Goal: Information Seeking & Learning: Learn about a topic

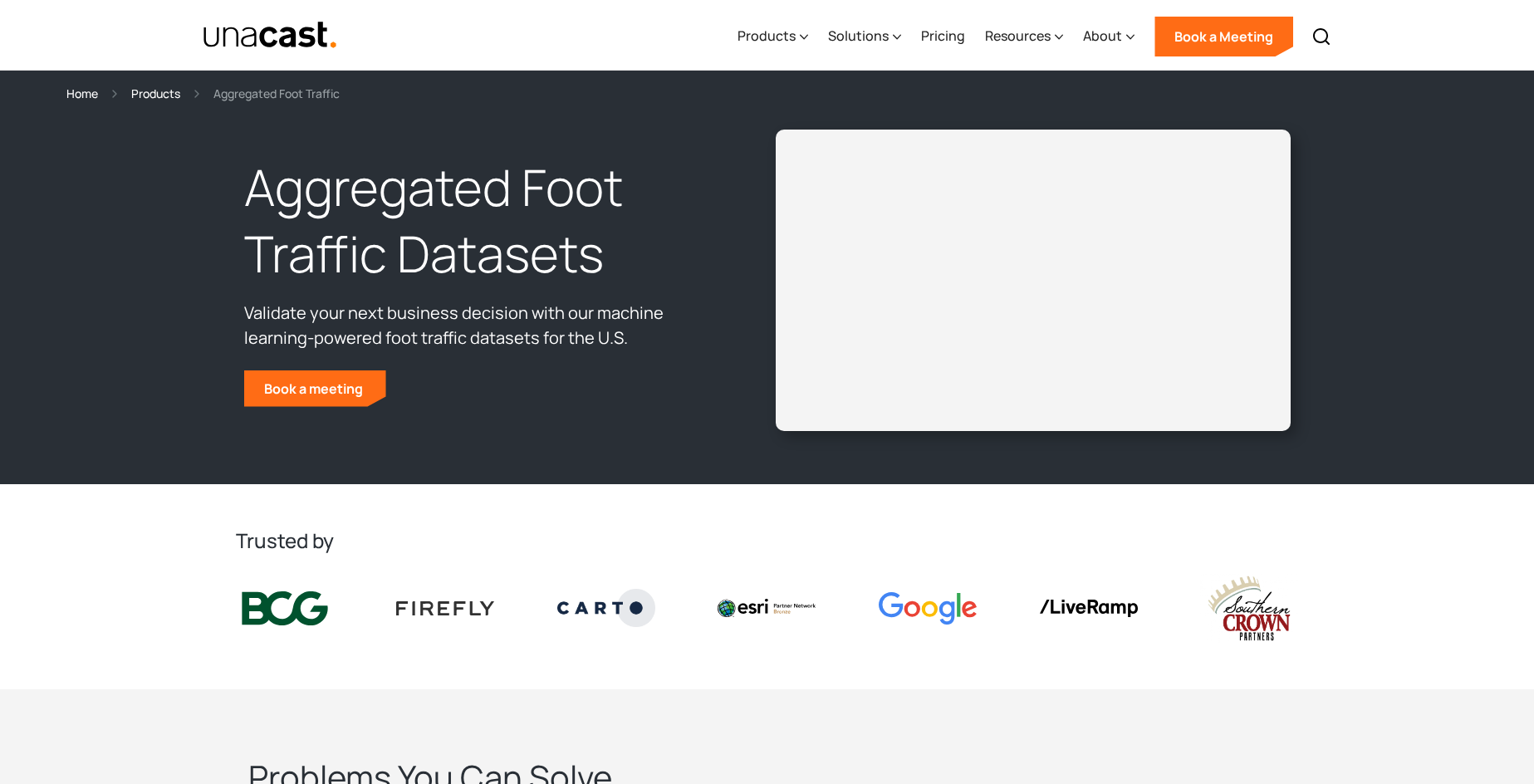
select select "**********"
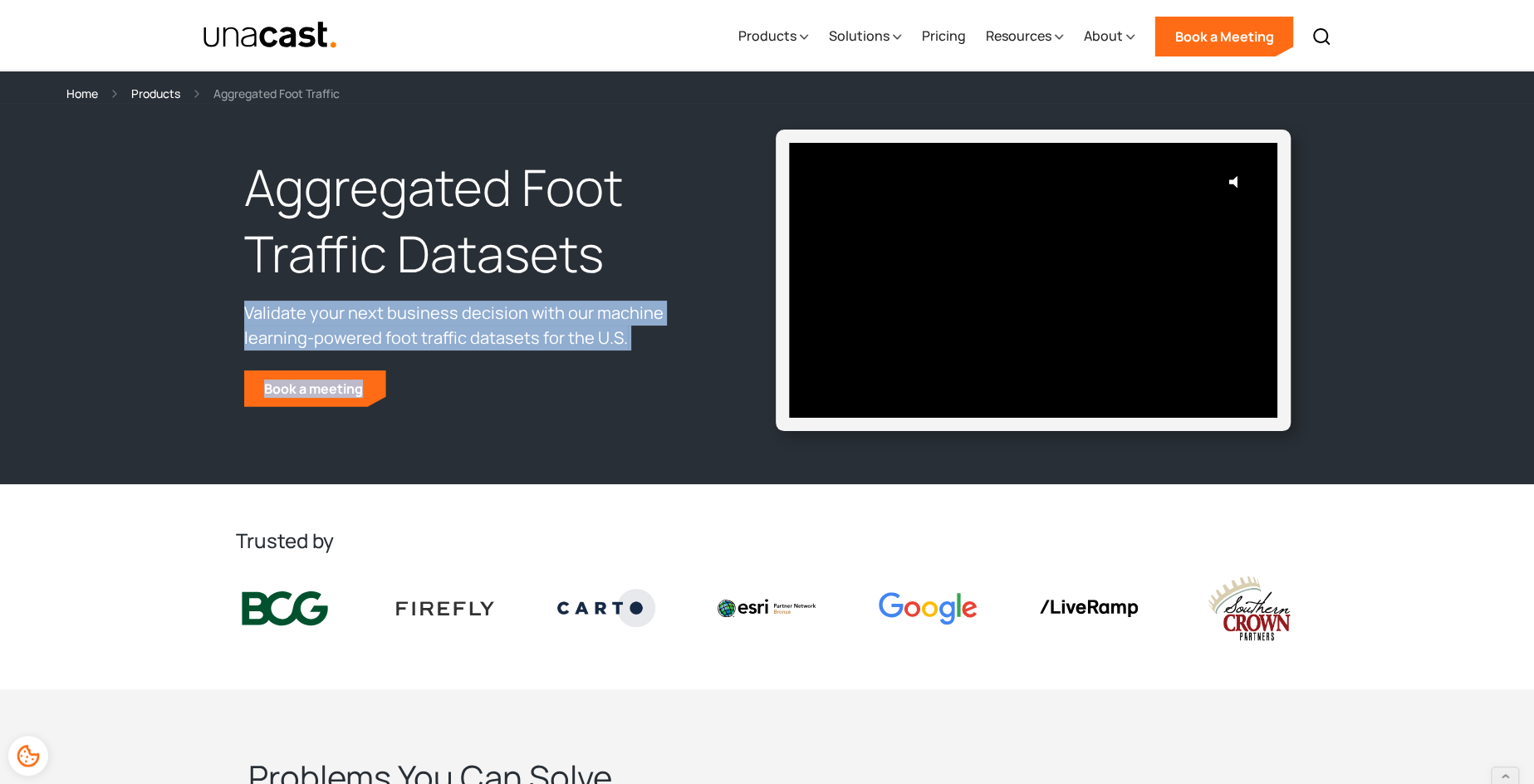
drag, startPoint x: 225, startPoint y: 315, endPoint x: 393, endPoint y: 388, distance: 183.2
click at [393, 388] on div "Aggregated Foot Traffic Datasets Validate your next business decision with our …" at bounding box center [767, 294] width 1534 height 381
click at [479, 335] on p "Validate your next business decision with our machine learning-powered foot tra…" at bounding box center [479, 326] width 470 height 50
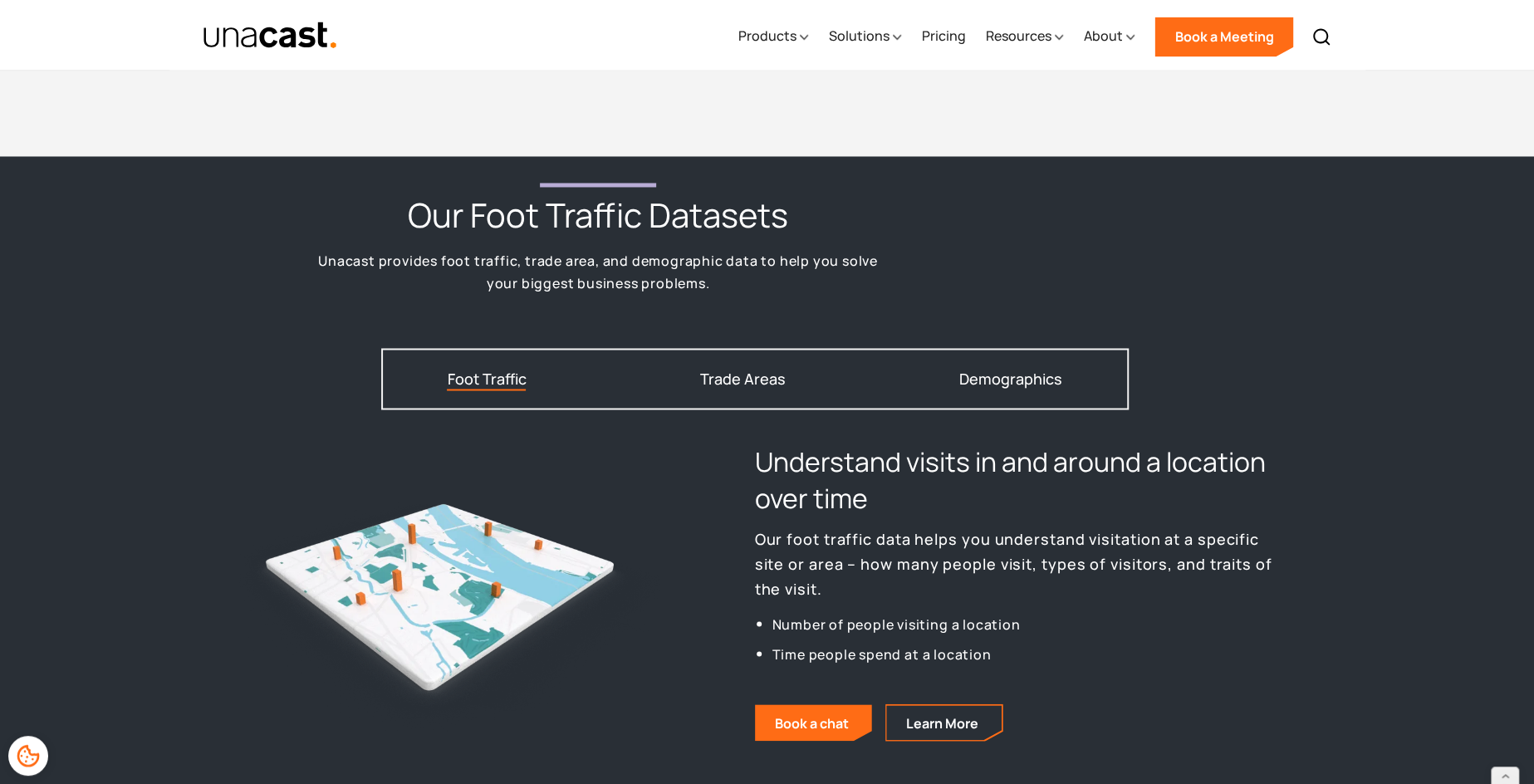
scroll to position [1908, 0]
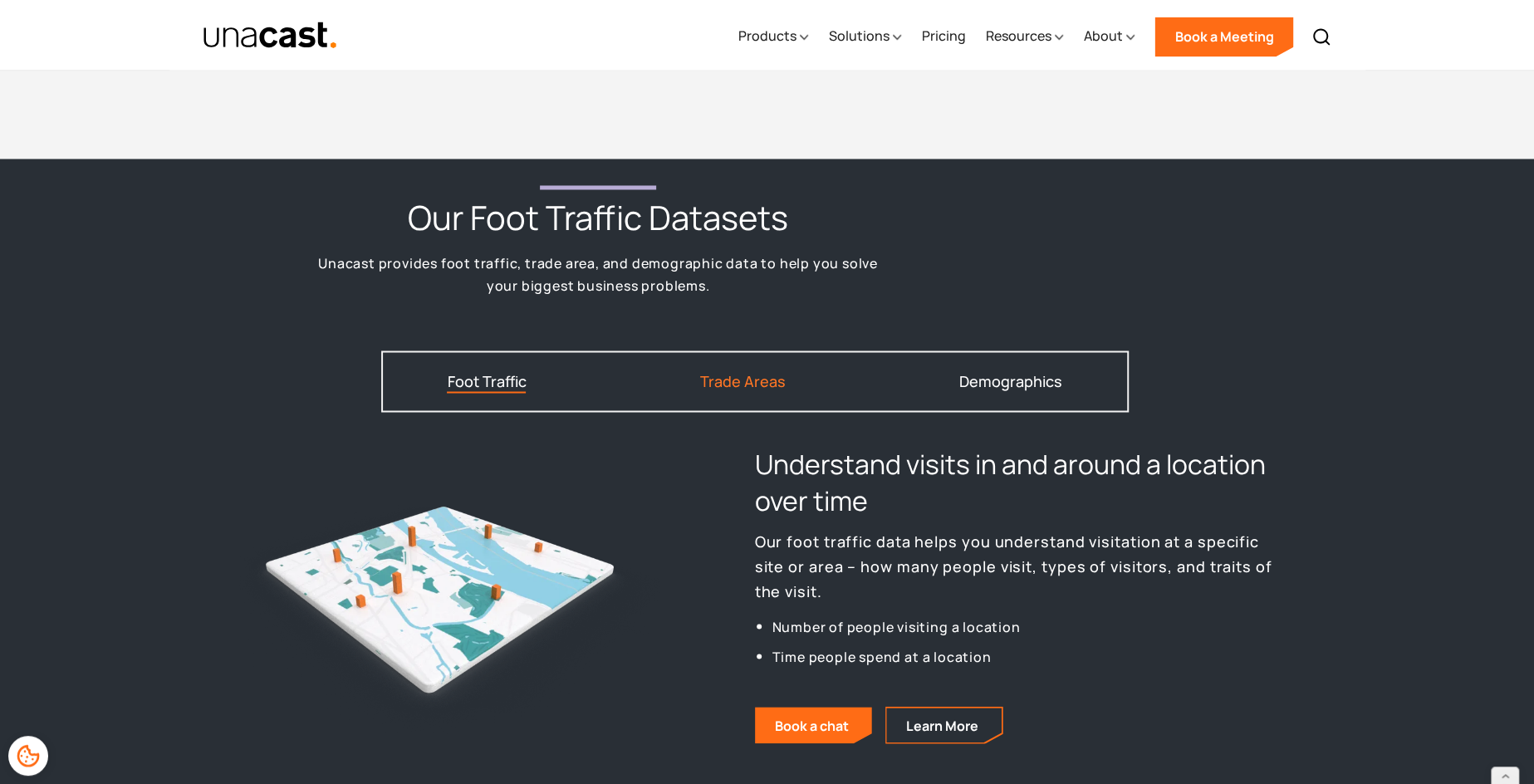
click at [733, 390] on link "Trade Areas" at bounding box center [743, 381] width 86 height 23
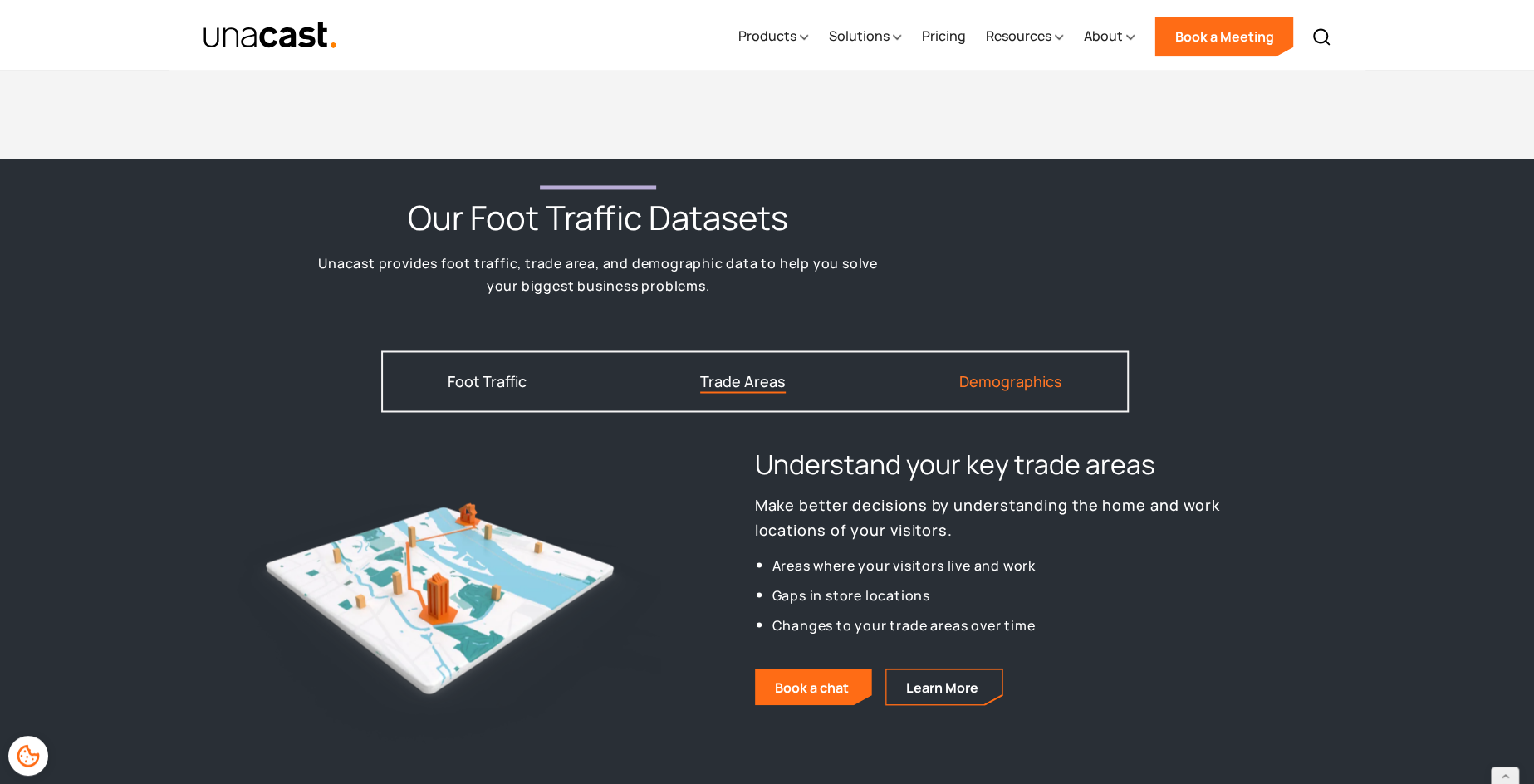
click at [996, 382] on div "Demographics" at bounding box center [1010, 381] width 103 height 15
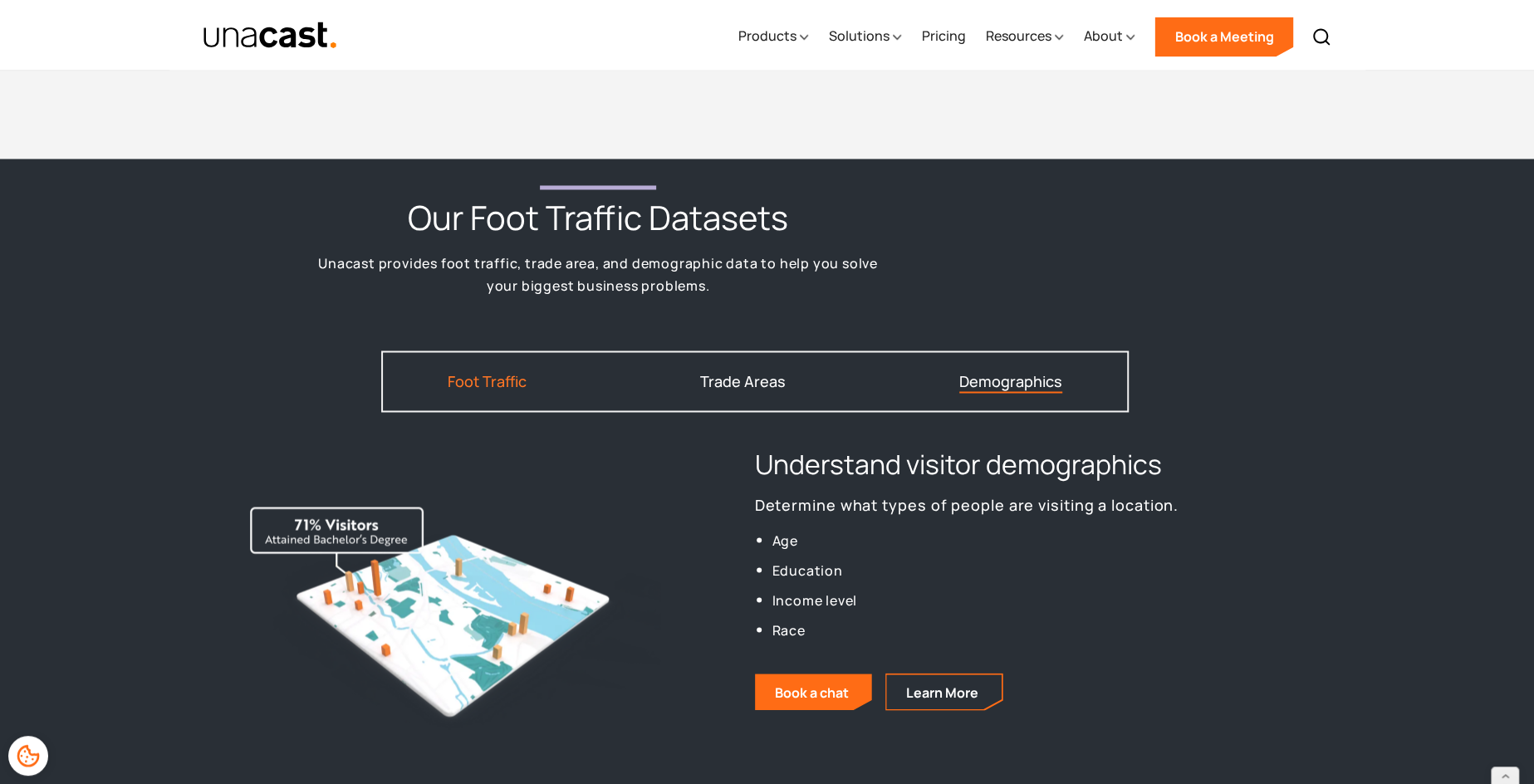
click at [483, 385] on div "Foot Traffic" at bounding box center [486, 381] width 79 height 15
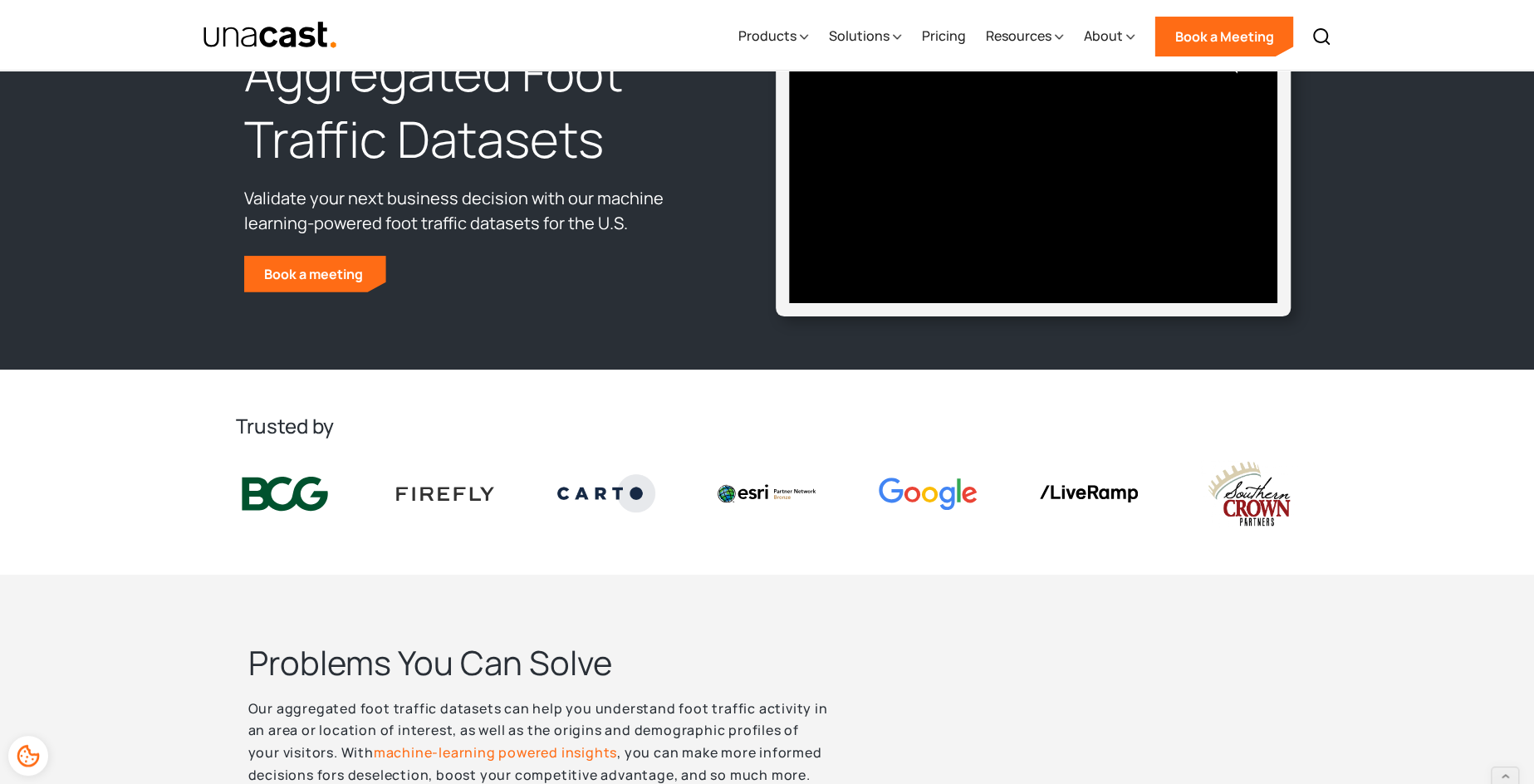
scroll to position [0, 0]
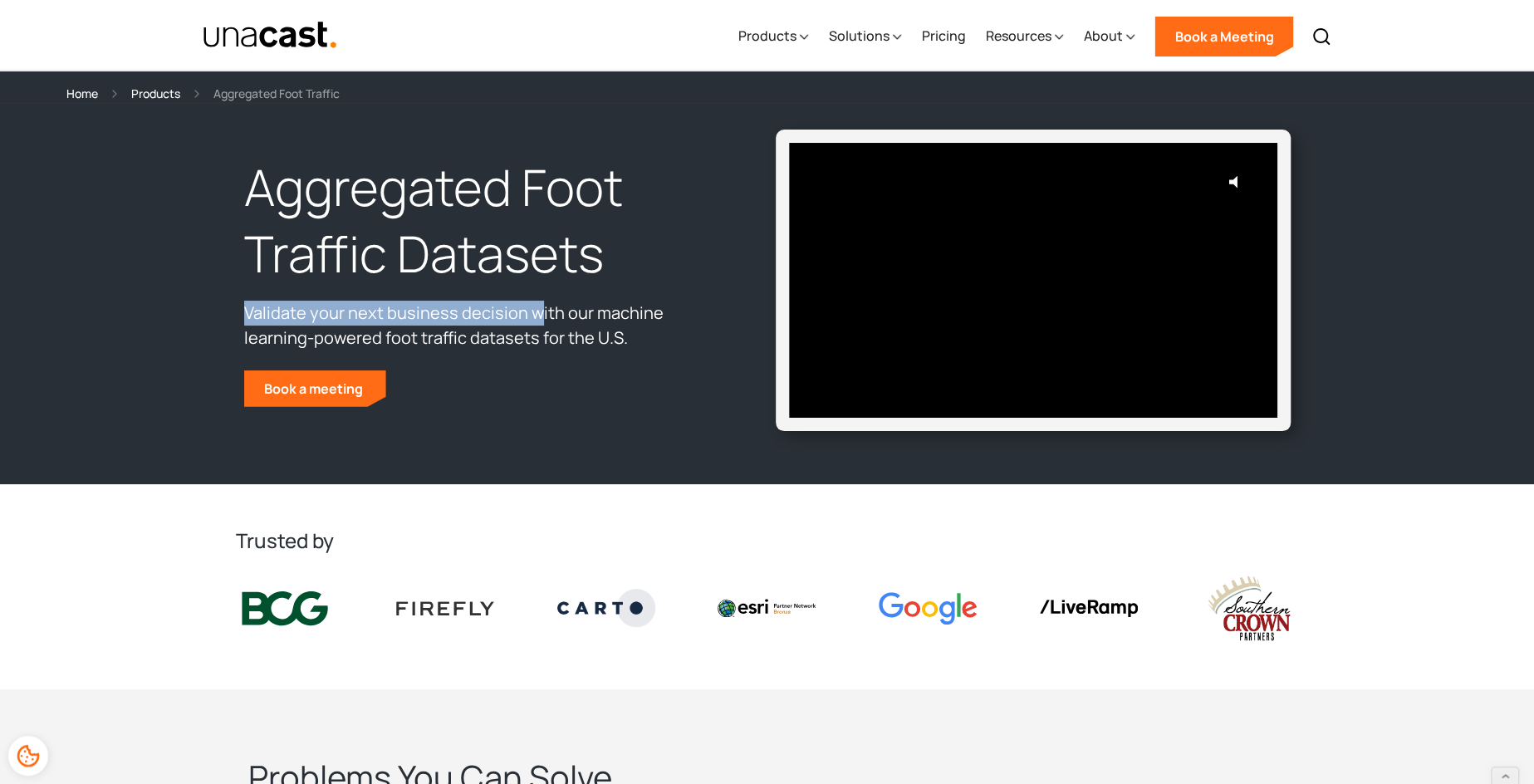
drag, startPoint x: 252, startPoint y: 314, endPoint x: 534, endPoint y: 314, distance: 282.0
click at [534, 314] on div "Aggregated Foot Traffic Datasets Validate your next business decision with our …" at bounding box center [502, 281] width 532 height 252
click at [534, 314] on p "Validate your next business decision with our machine learning-powered foot tra…" at bounding box center [479, 326] width 470 height 50
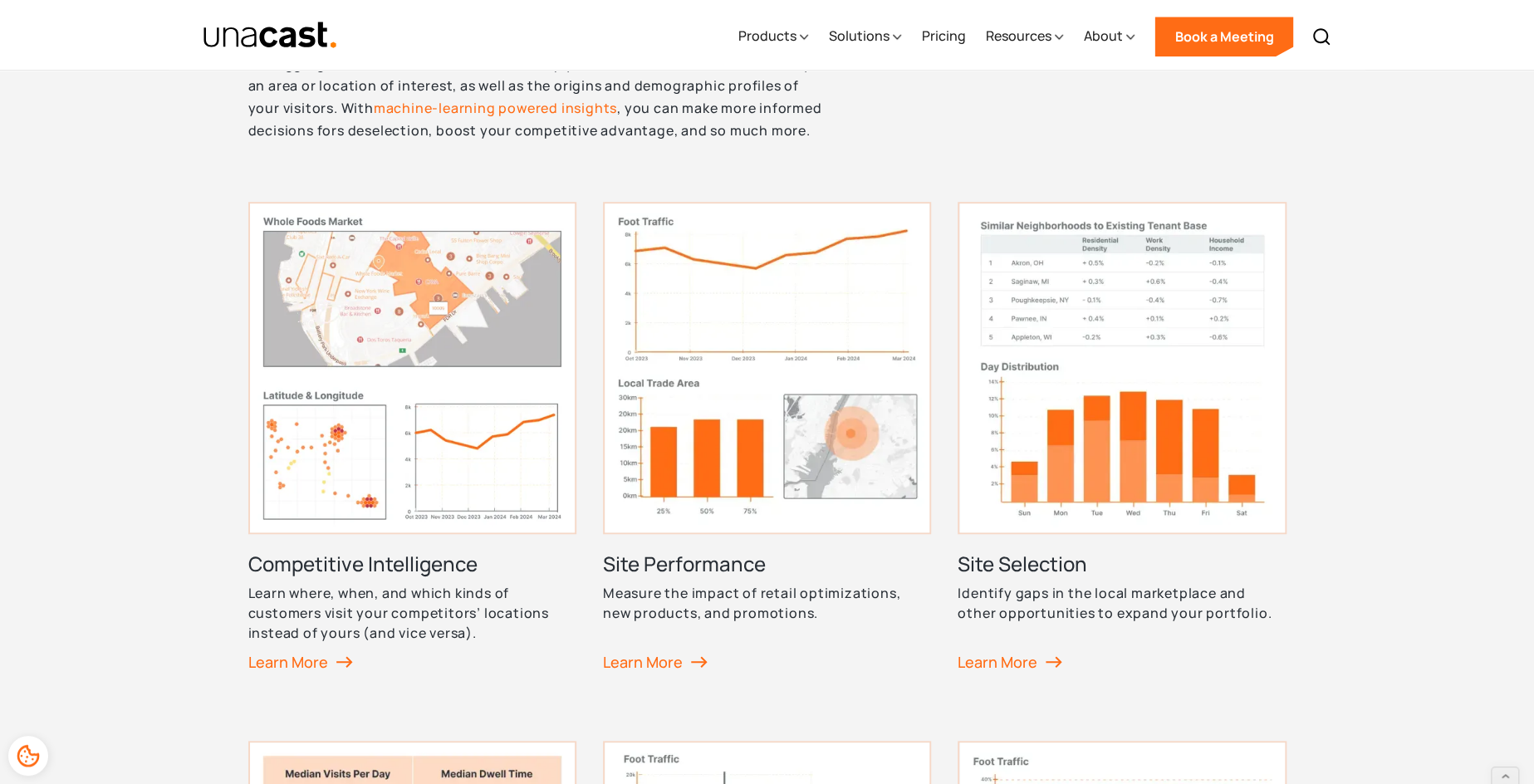
scroll to position [778, 0]
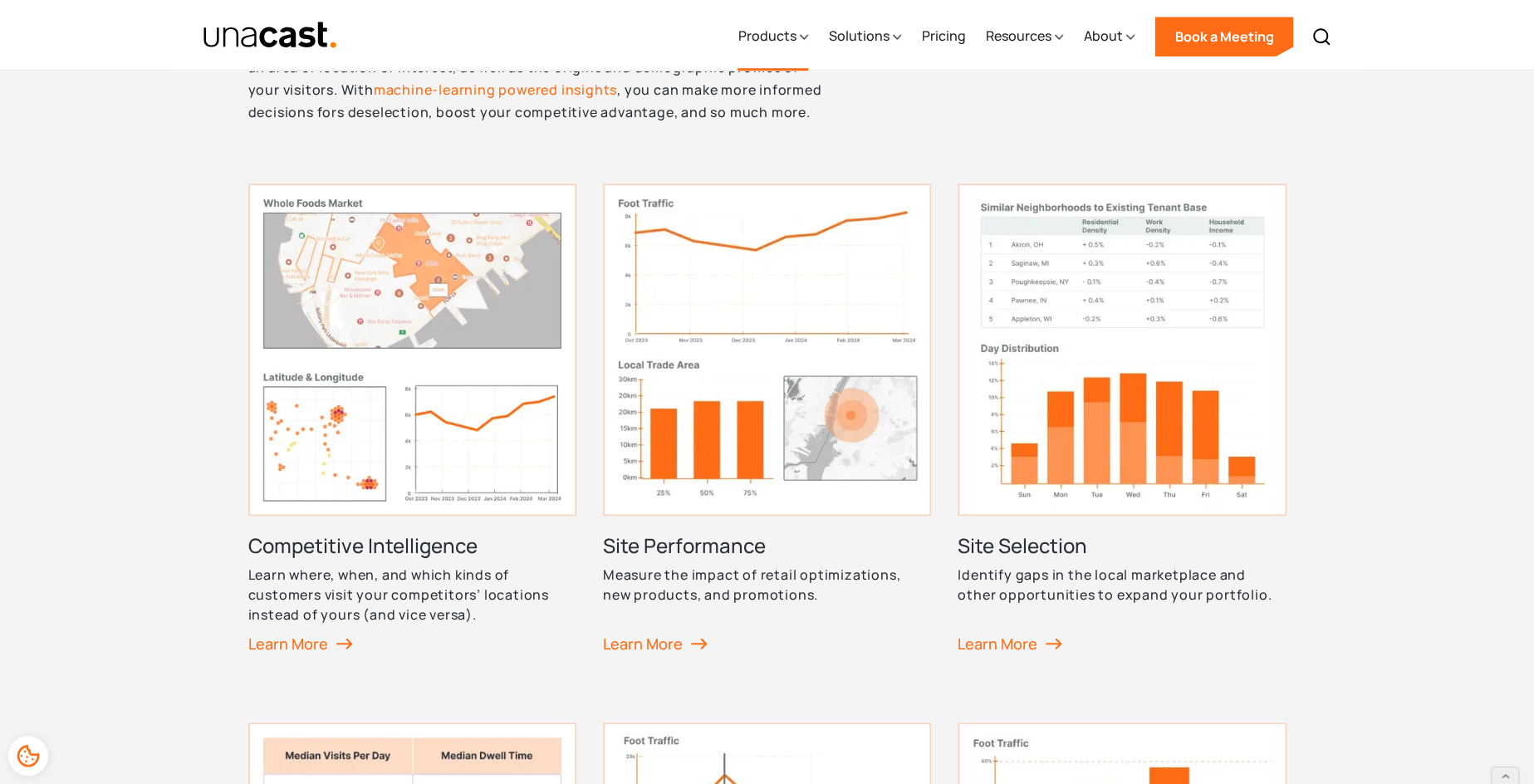
click at [808, 36] on icon at bounding box center [803, 37] width 8 height 17
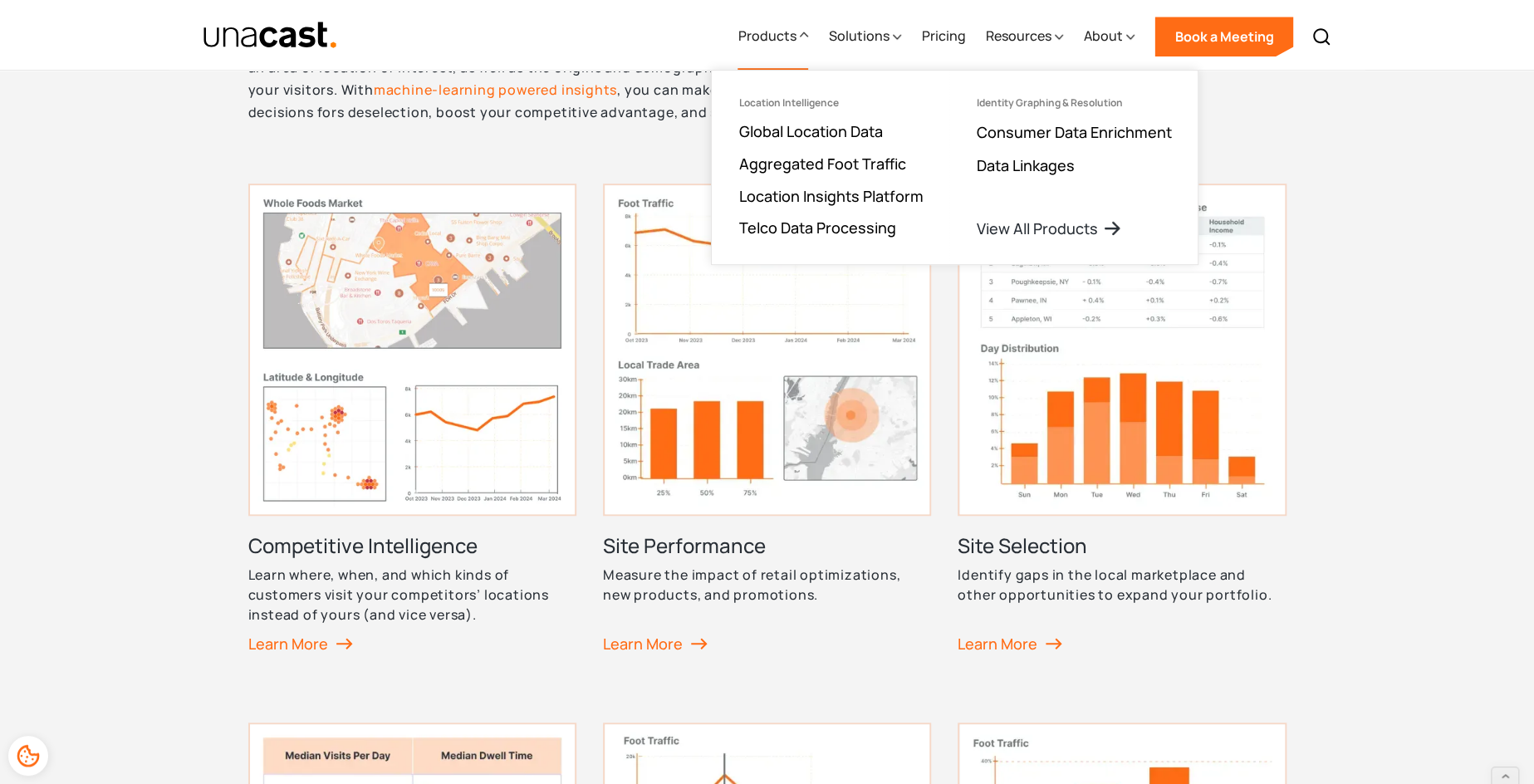
click at [808, 36] on icon at bounding box center [803, 34] width 8 height 17
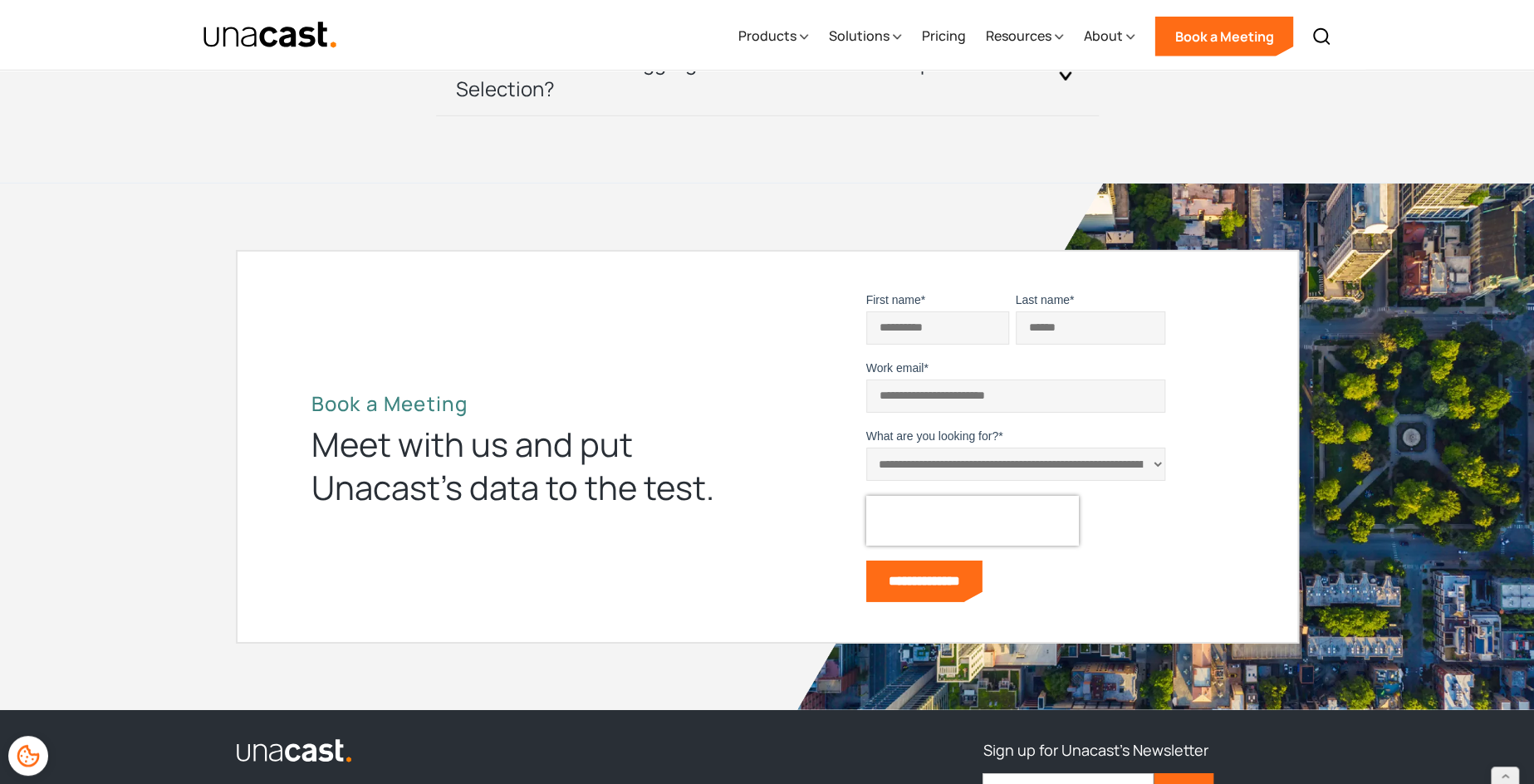
scroll to position [4418, 0]
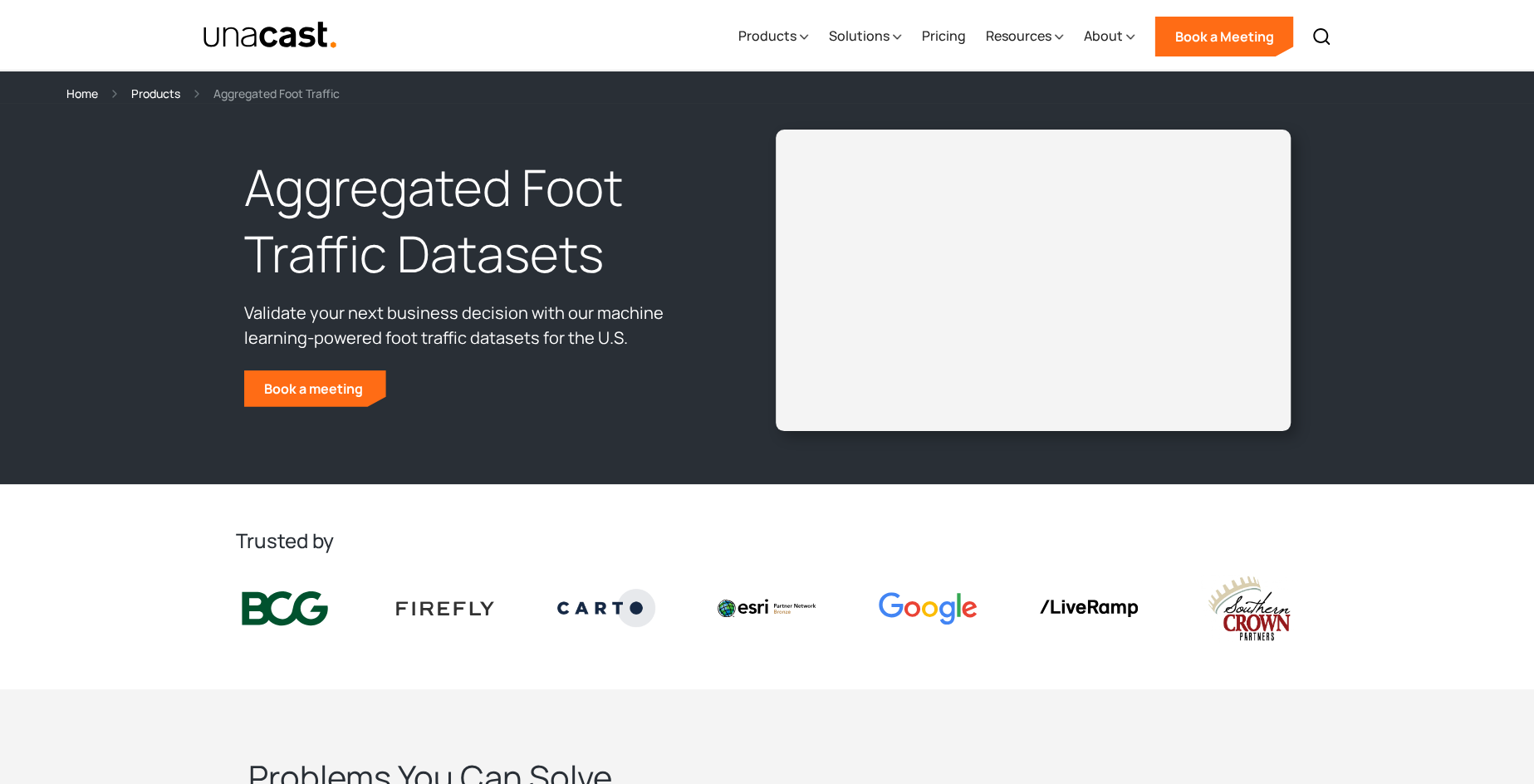
select select "**********"
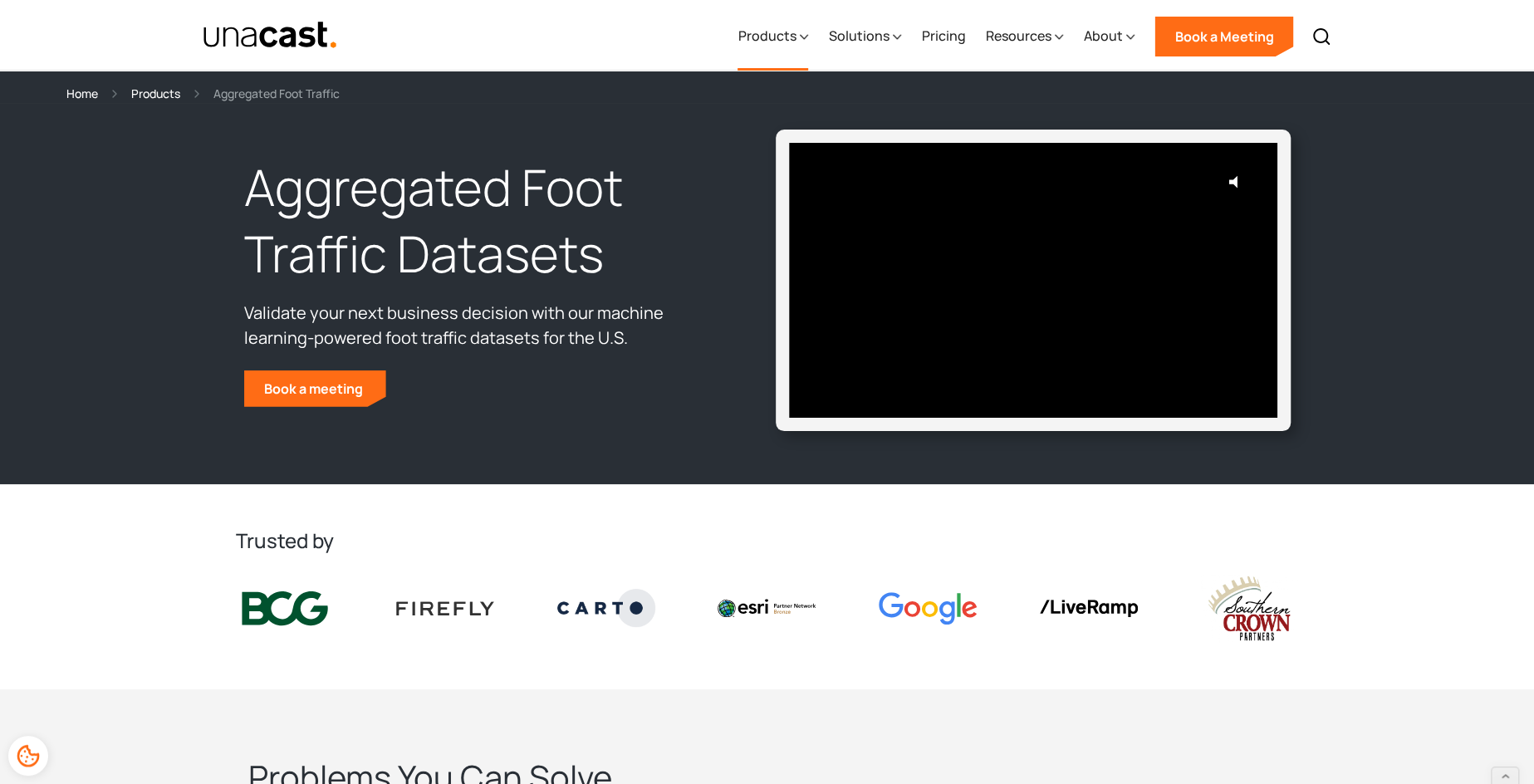
click at [781, 45] on div "Products" at bounding box center [766, 36] width 58 height 20
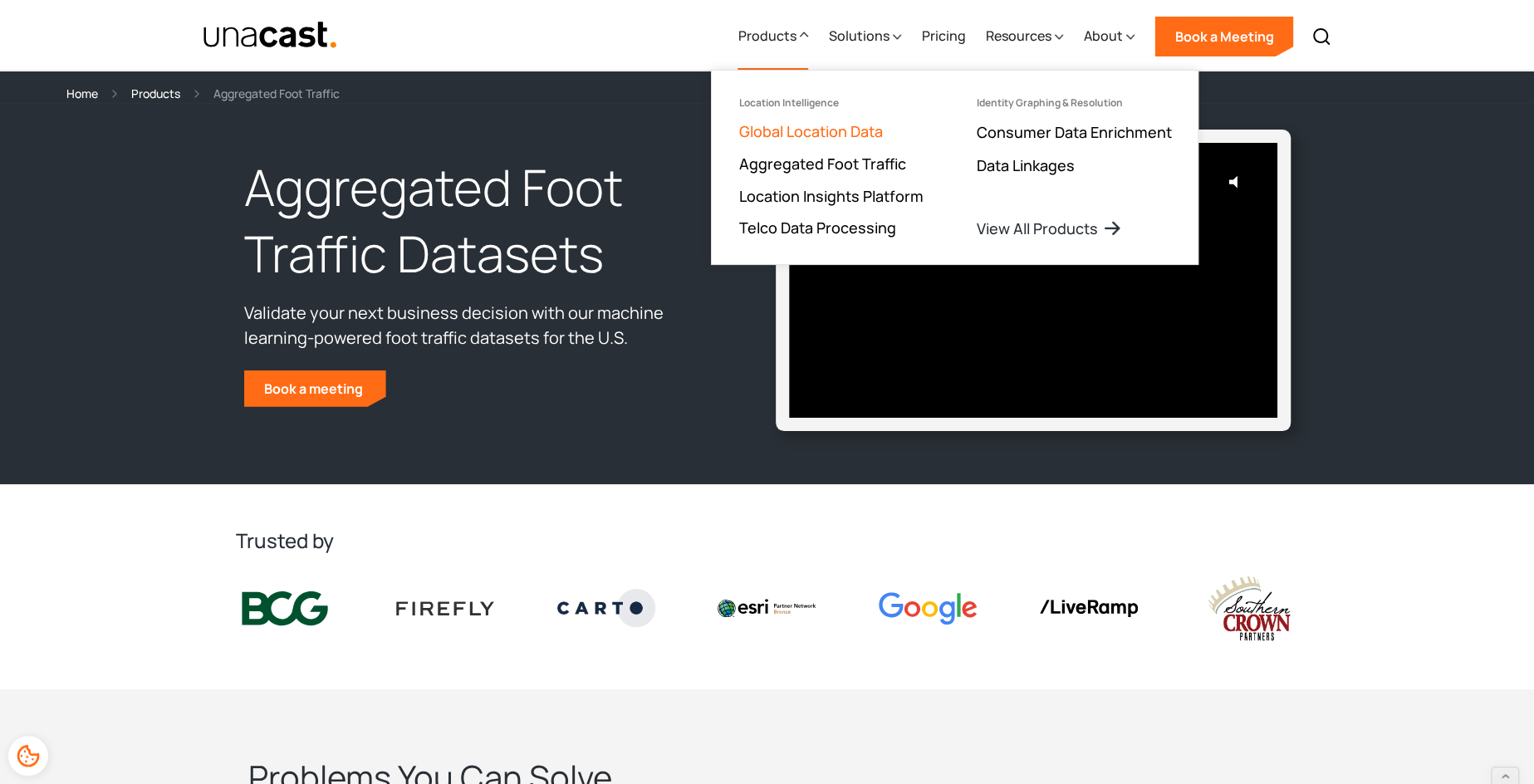
click at [795, 132] on link "Global Location Data" at bounding box center [810, 132] width 144 height 20
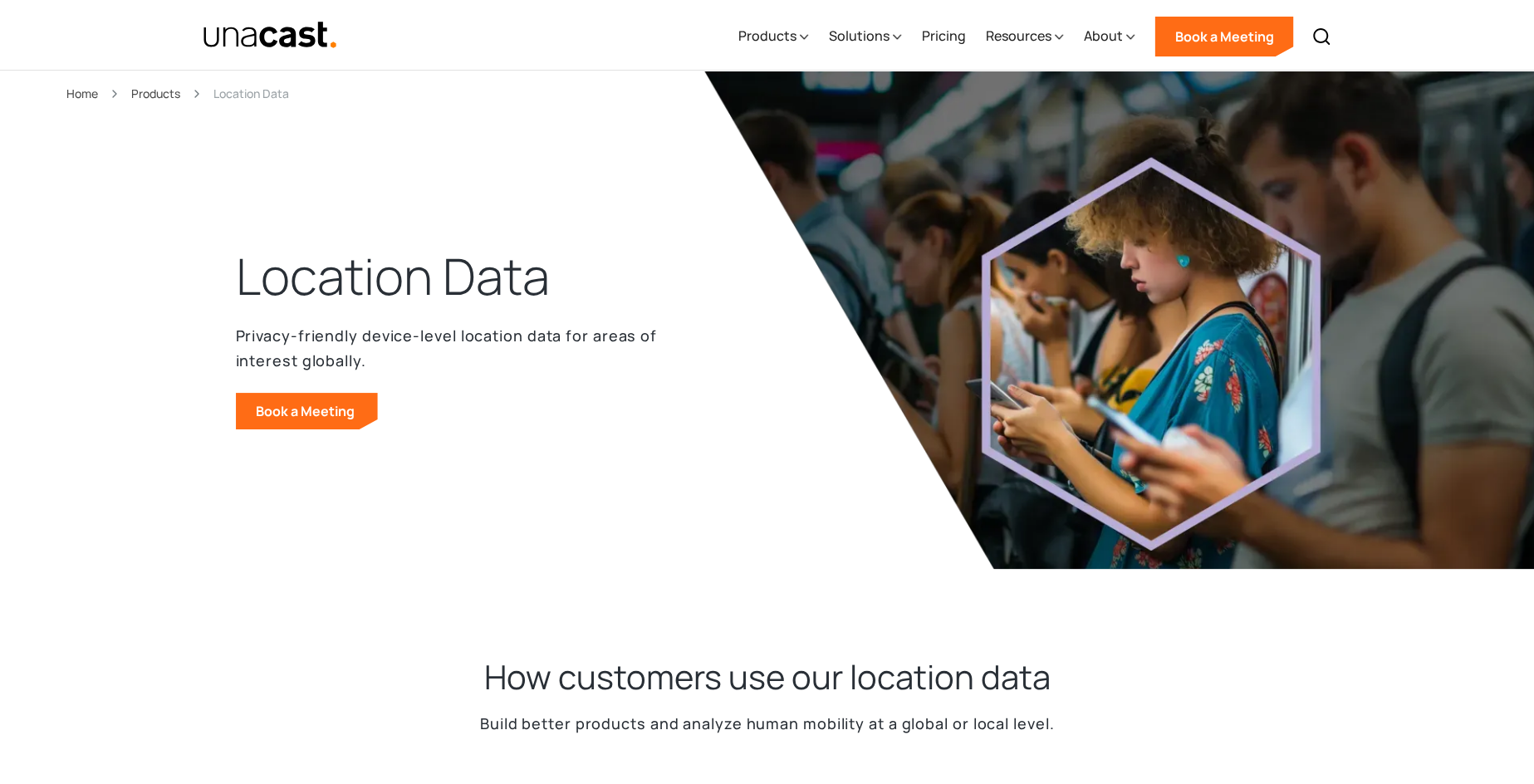
select select "**********"
click at [818, 36] on div "Products Location Intelligence Global Location Data Aggregated Foot Traffic Loc…" at bounding box center [1032, 35] width 612 height 71
click at [795, 35] on div "Products" at bounding box center [766, 36] width 58 height 20
